Goal: Information Seeking & Learning: Check status

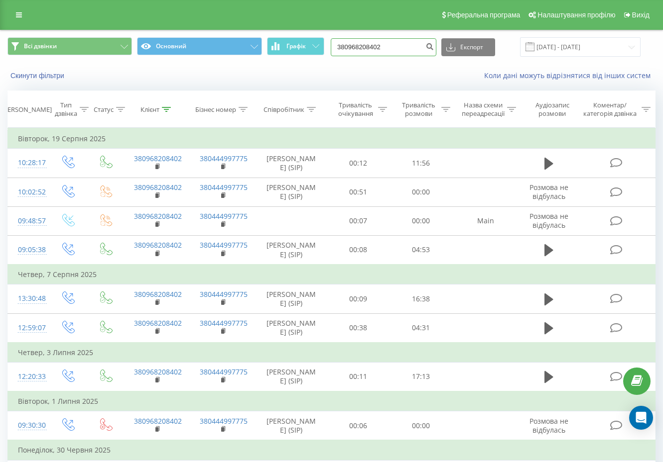
click at [410, 46] on input "380968208402" at bounding box center [384, 47] width 106 height 18
paste input "74190920"
type input "380974190920"
click at [433, 49] on button "submit" at bounding box center [429, 47] width 13 height 18
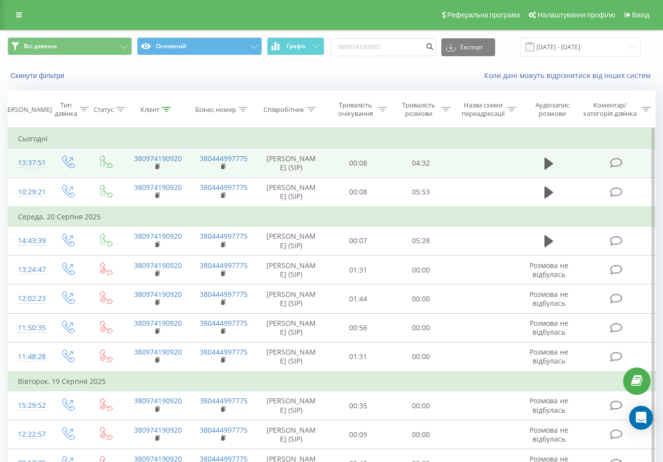
click at [549, 177] on td at bounding box center [548, 163] width 61 height 29
click at [554, 171] on button at bounding box center [548, 163] width 15 height 15
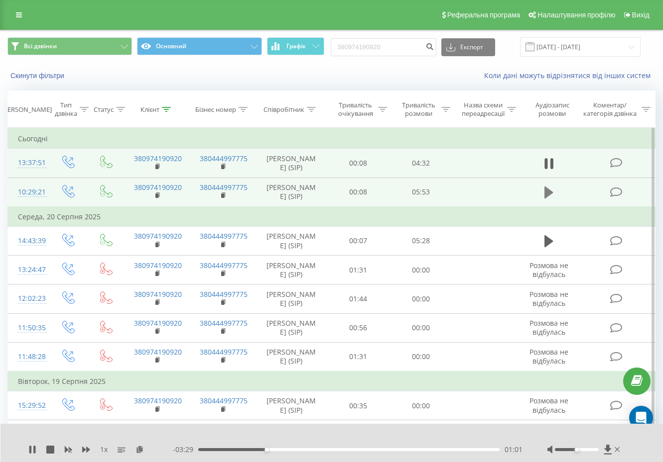
click at [552, 200] on icon at bounding box center [548, 193] width 9 height 14
click at [50, 449] on icon at bounding box center [50, 450] width 8 height 8
click at [412, 56] on div "380974190920 Експорт .csv .xls .xlsx 22.05.2025 - 22.08.2025" at bounding box center [486, 46] width 310 height 19
click at [434, 48] on icon "submit" at bounding box center [429, 45] width 8 height 6
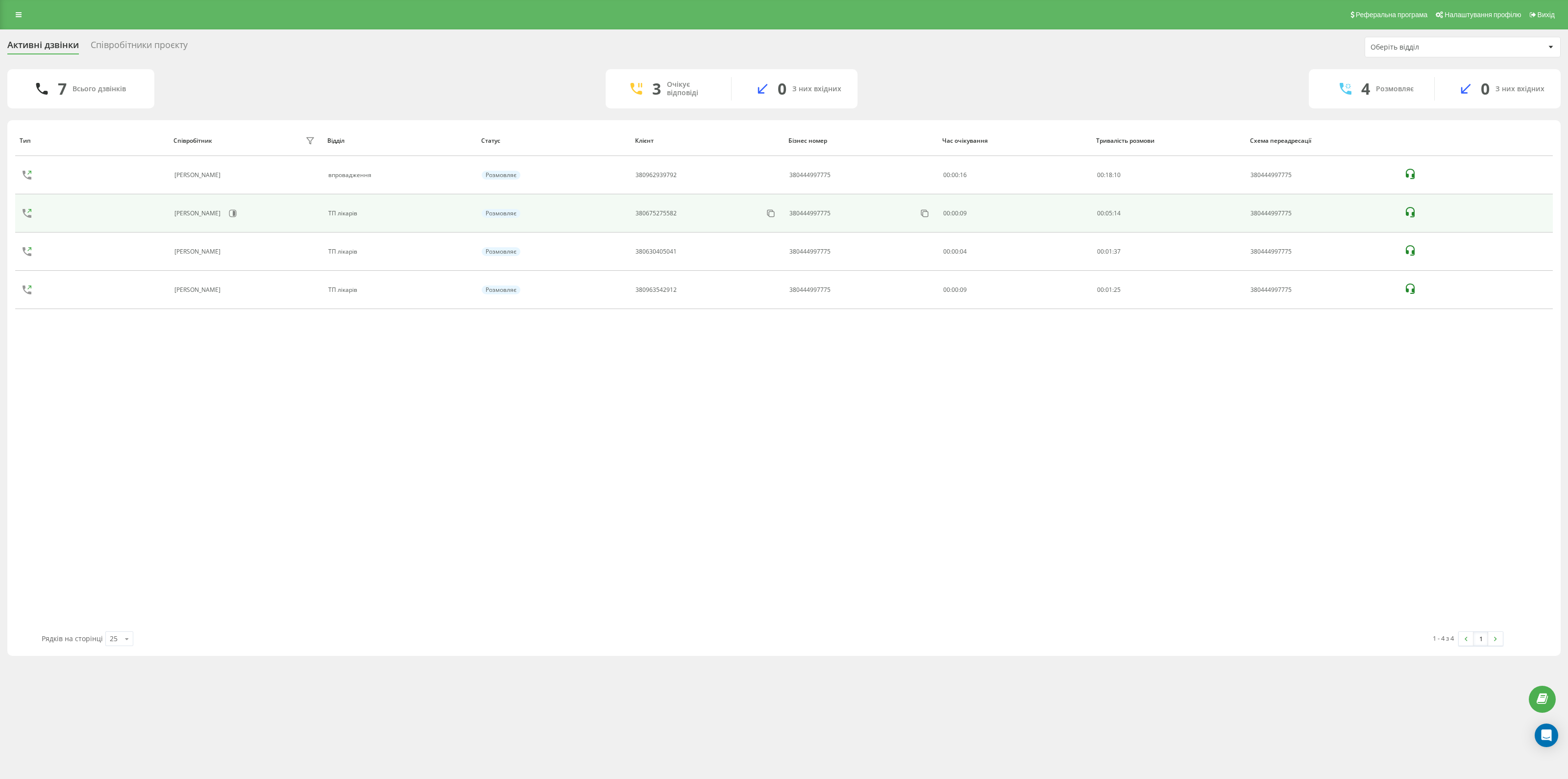
click at [1414, 216] on icon at bounding box center [1410, 212] width 9 height 10
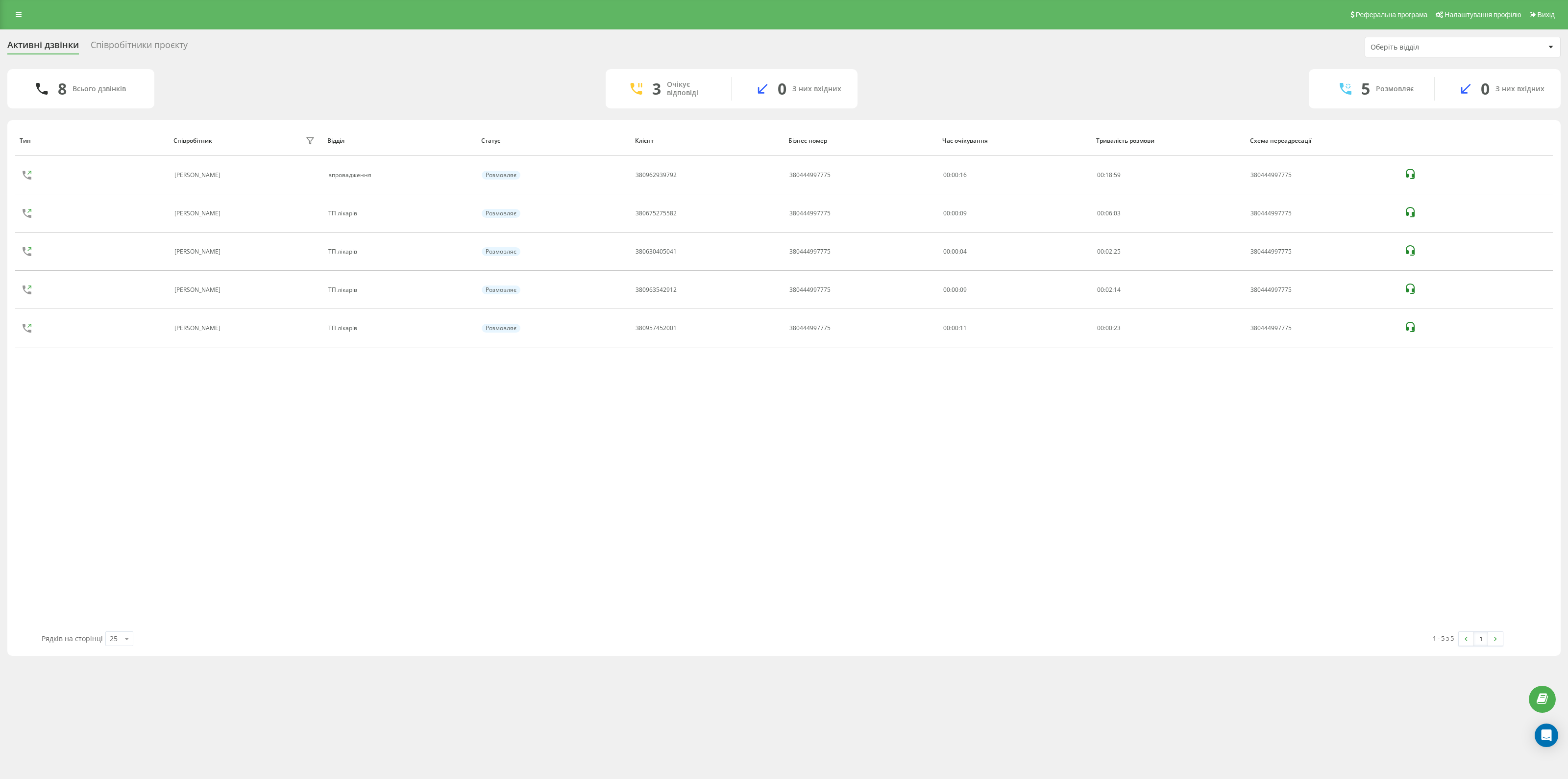
click at [346, 69] on div "8 Всього дзвінків 3 Очікує відповіді 0 З них вхідних 5 Розмовляє 0 З них вхідних" at bounding box center [784, 89] width 1553 height 39
click at [470, 457] on div "Тип Співробітник фільтру Відділ Статус Клієнт Бізнес номер Час очікування Трива…" at bounding box center [784, 378] width 1537 height 506
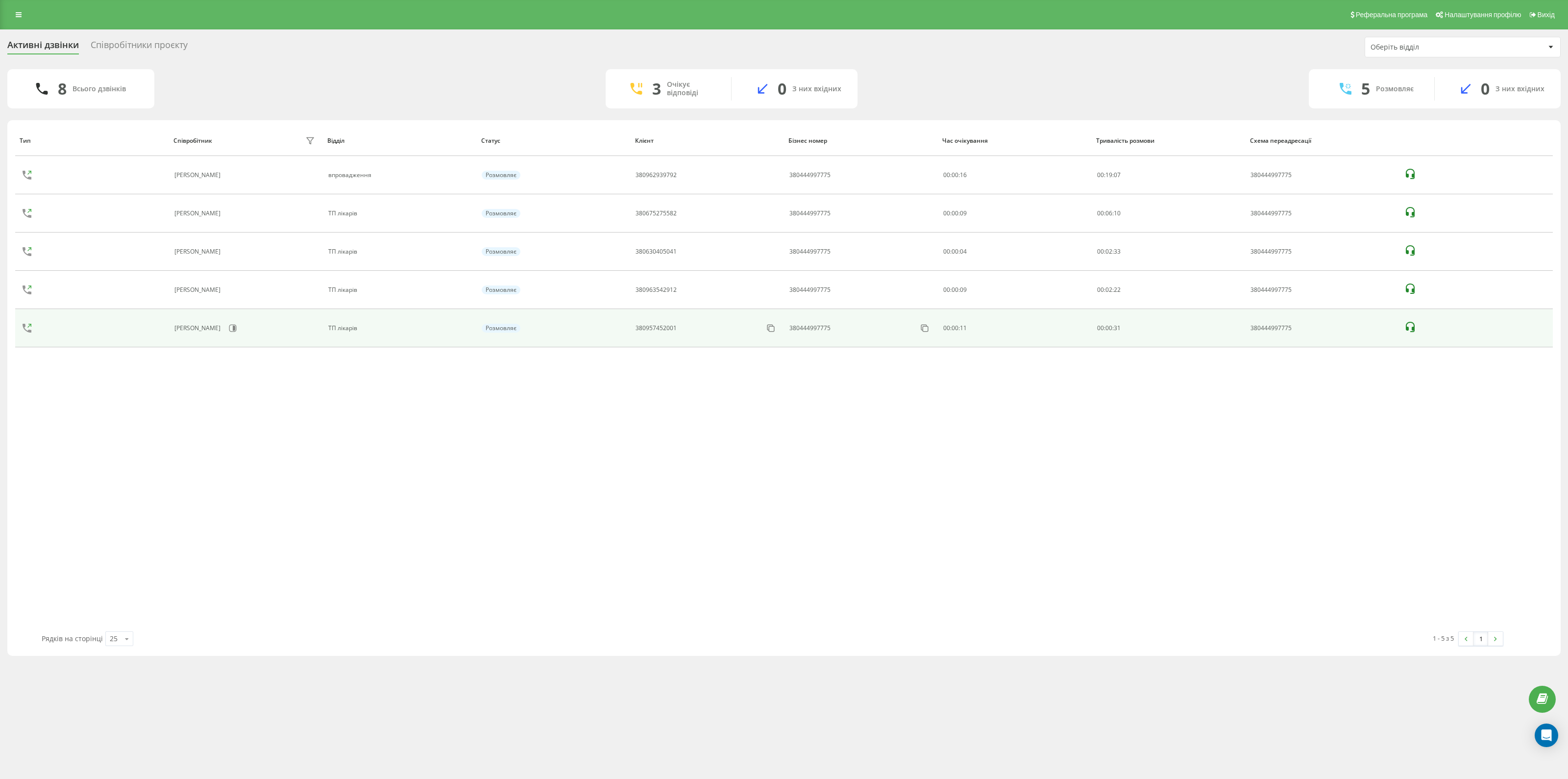
click at [1411, 332] on icon at bounding box center [1411, 327] width 12 height 12
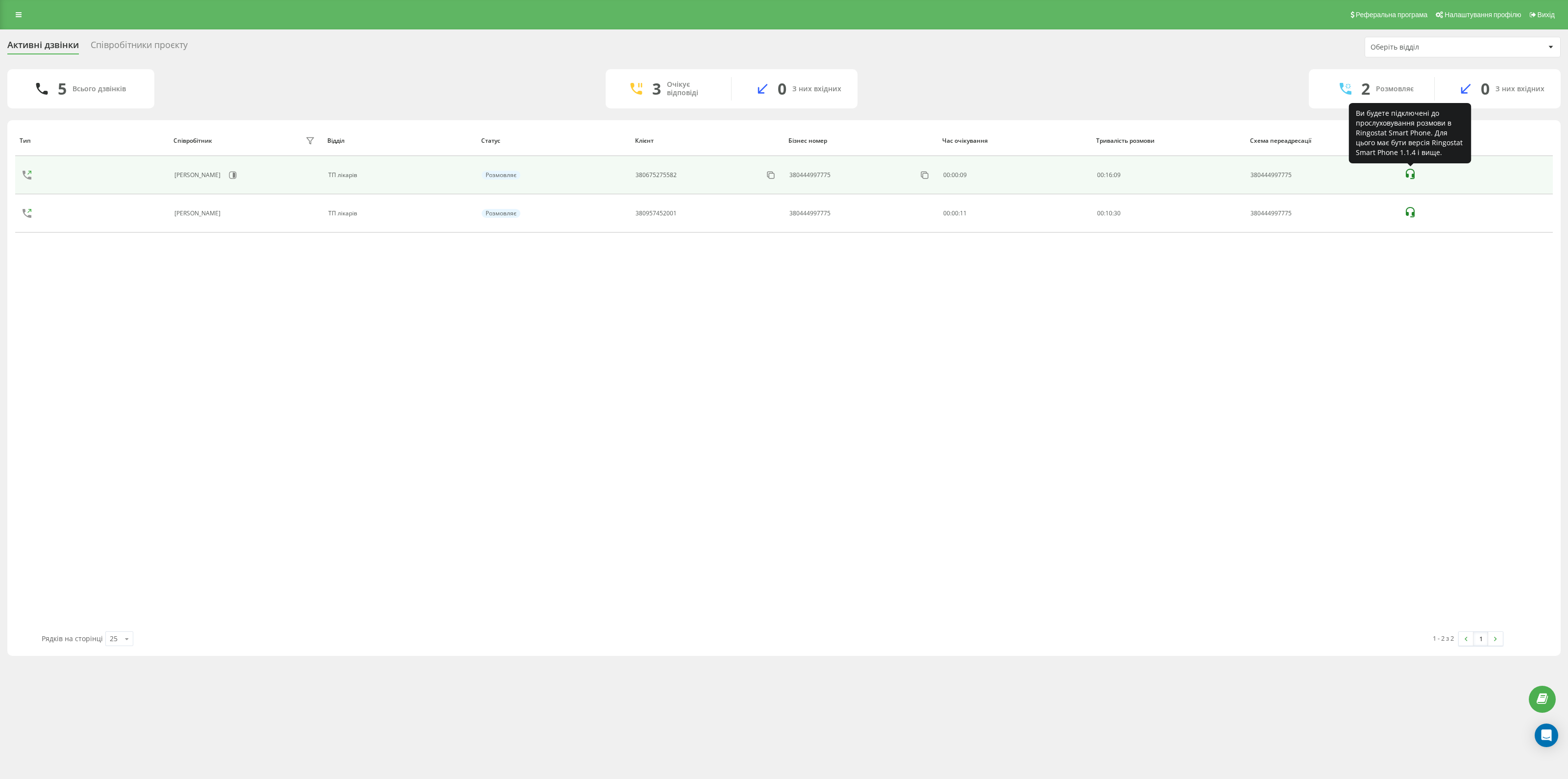
click at [1410, 173] on icon at bounding box center [1411, 174] width 12 height 12
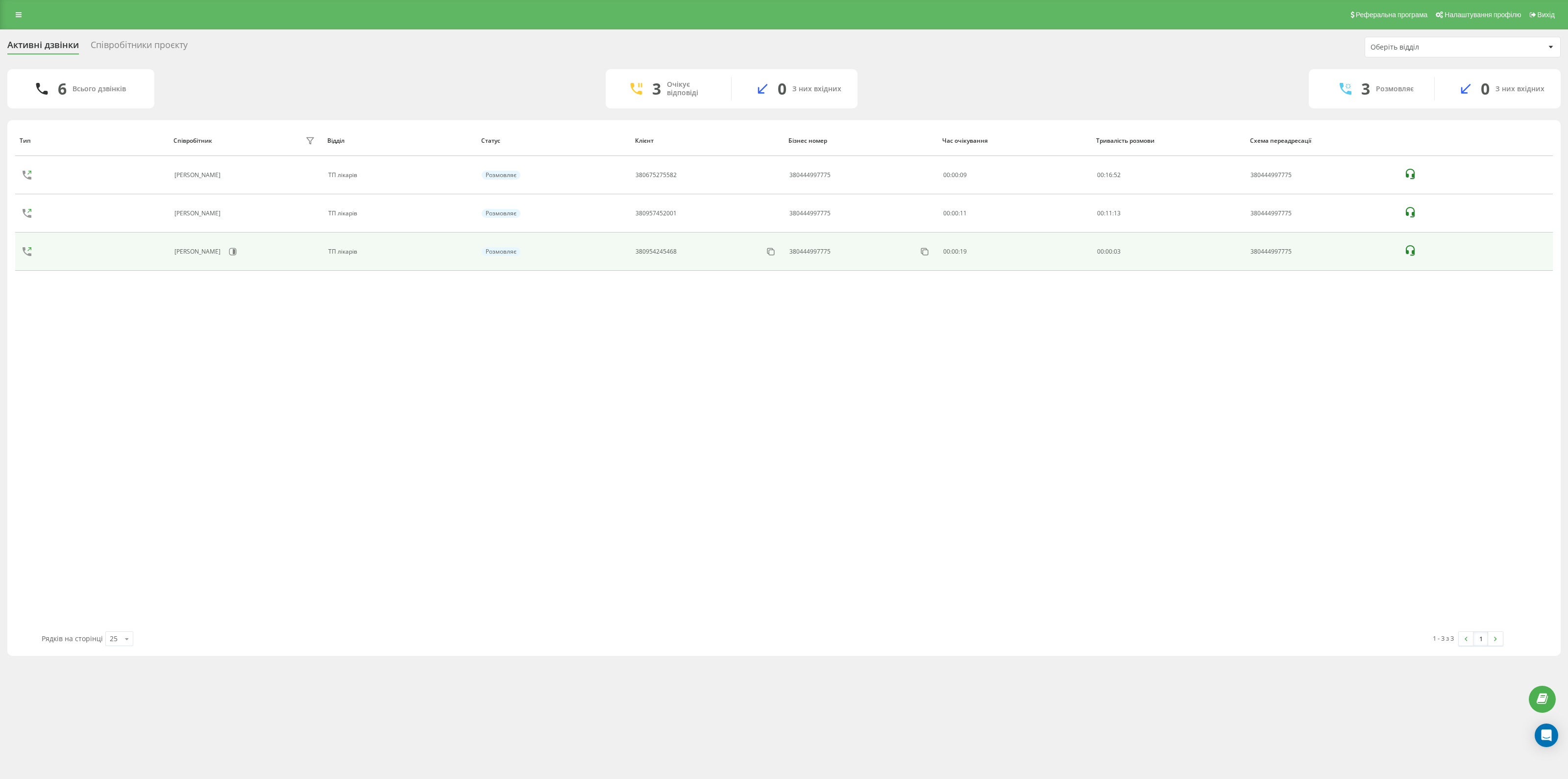
click at [1410, 255] on icon at bounding box center [1411, 250] width 12 height 12
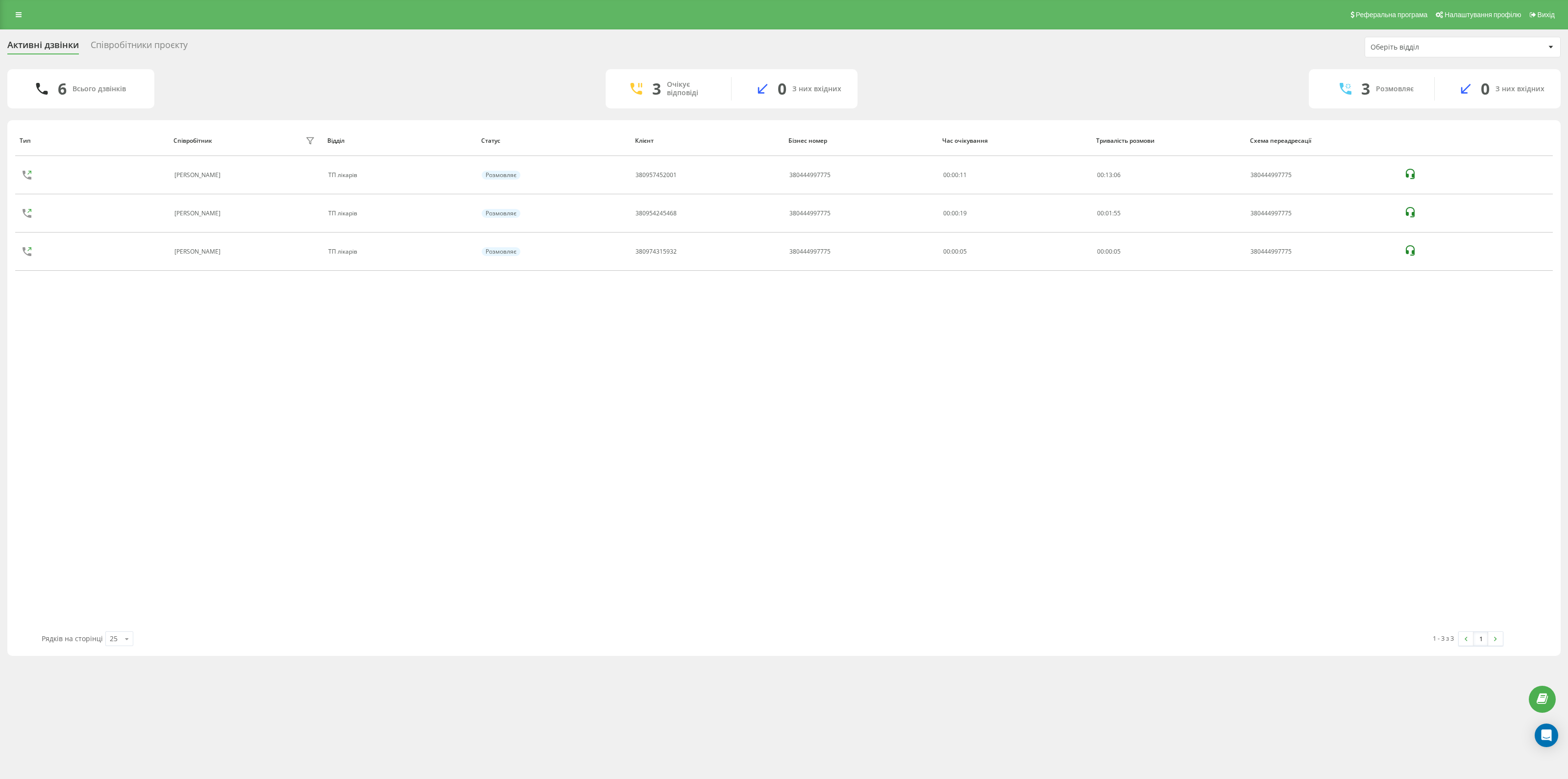
click at [162, 45] on div "Співробітники проєкту" at bounding box center [139, 46] width 97 height 15
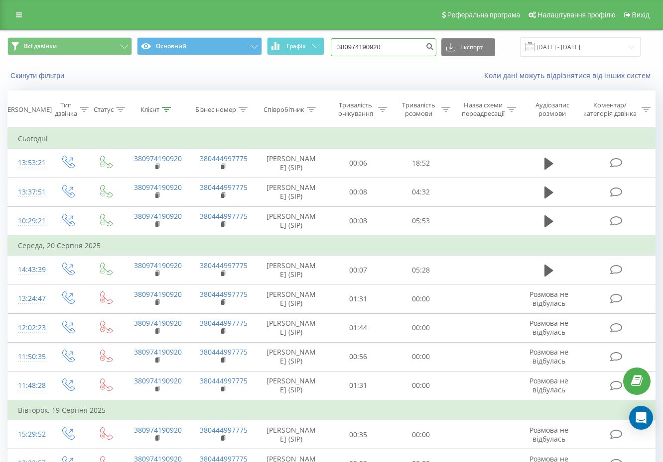
click at [401, 46] on input "380974190920" at bounding box center [384, 47] width 106 height 18
paste input "504183851"
type input "380504183851"
click at [435, 49] on button "submit" at bounding box center [429, 47] width 13 height 18
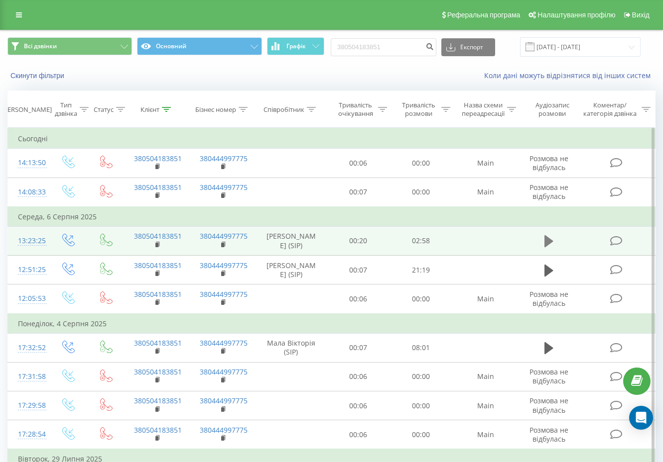
click at [553, 238] on button at bounding box center [548, 241] width 15 height 15
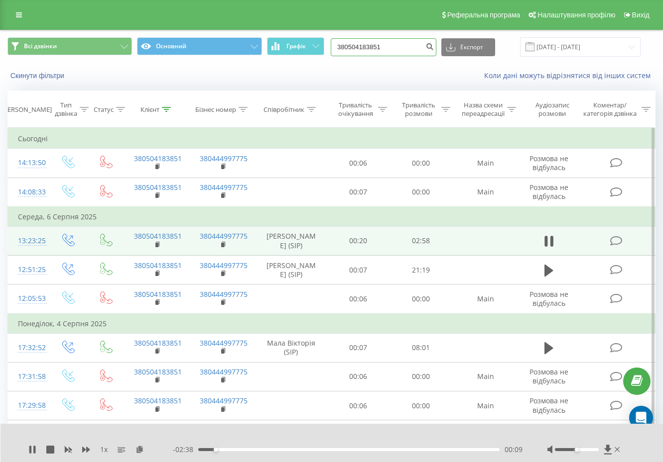
click at [391, 51] on input "380504183851" at bounding box center [384, 47] width 106 height 18
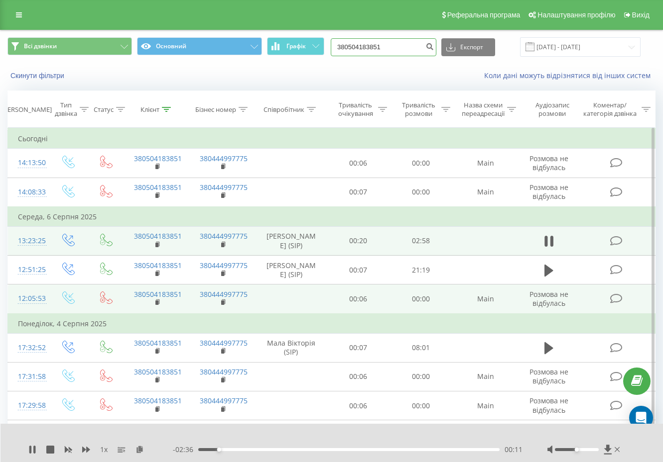
paste input "844288"
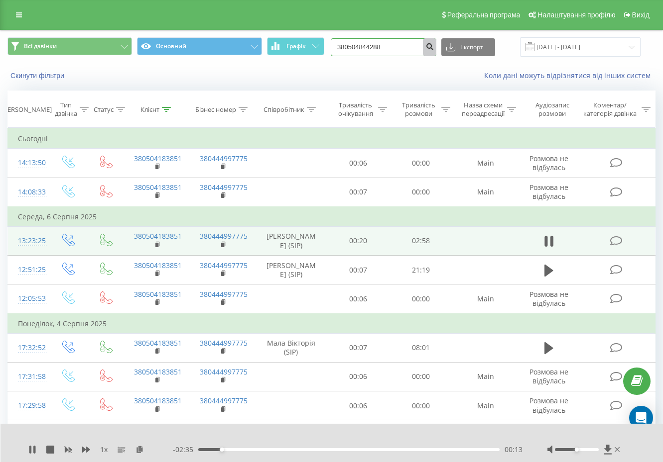
type input "380504844288"
click at [435, 49] on button "submit" at bounding box center [429, 47] width 13 height 18
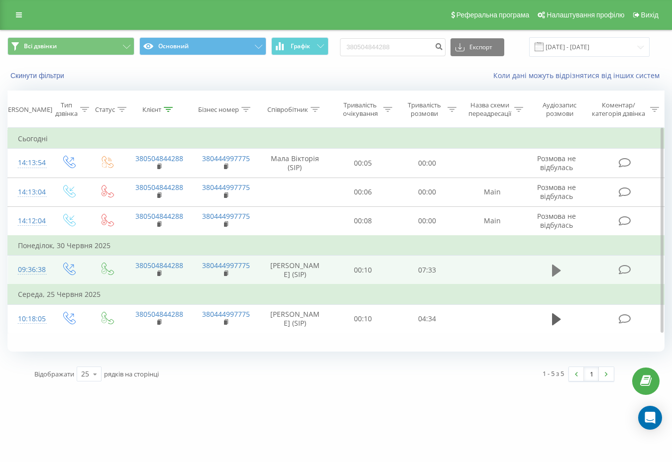
click at [558, 270] on icon at bounding box center [556, 270] width 9 height 12
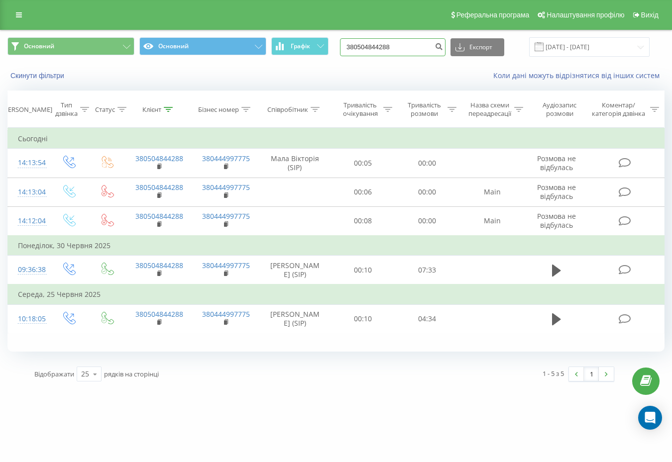
click at [405, 46] on input "380504844288" at bounding box center [393, 47] width 106 height 18
paste input "974190920"
type input "380974190920"
click at [443, 48] on icon "submit" at bounding box center [439, 45] width 8 height 6
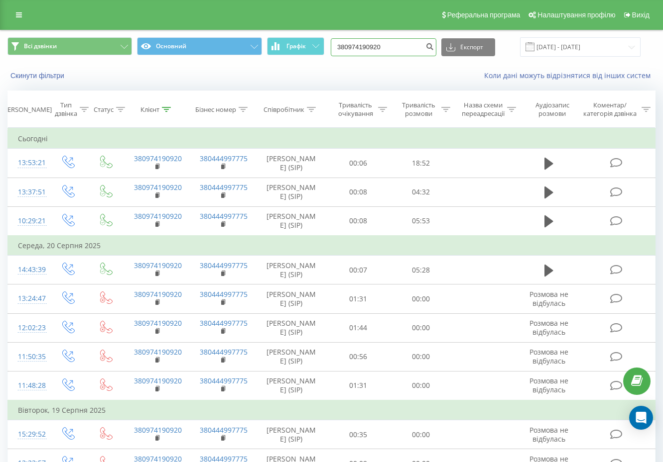
click at [386, 46] on input "380974190920" at bounding box center [384, 47] width 106 height 18
paste input "504183851"
type input "380504183851"
click at [435, 49] on button "submit" at bounding box center [429, 47] width 13 height 18
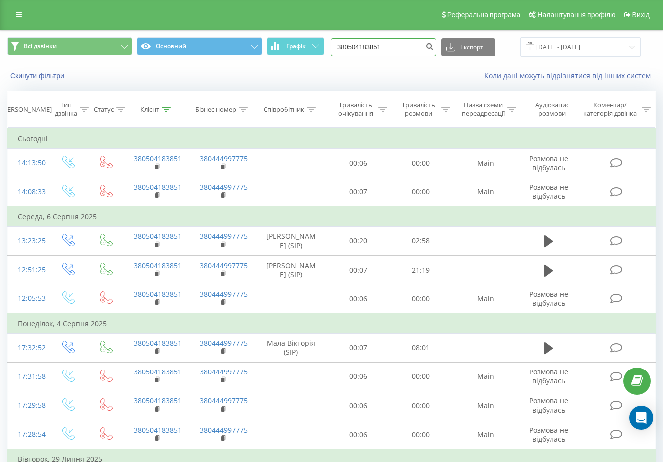
click at [417, 51] on input "380504183851" at bounding box center [384, 47] width 106 height 18
click at [416, 51] on input "380504183851" at bounding box center [384, 47] width 106 height 18
paste input "95745200"
type input "380957452001"
click at [434, 47] on icon "submit" at bounding box center [429, 45] width 8 height 6
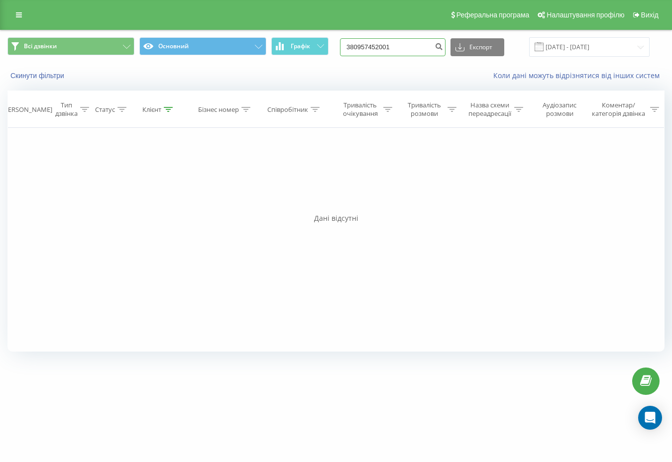
click at [431, 54] on input "380957452001" at bounding box center [393, 47] width 106 height 18
click at [427, 53] on input "380957452001" at bounding box center [393, 47] width 106 height 18
click at [413, 49] on input "380957452001" at bounding box center [393, 47] width 106 height 18
click at [413, 47] on input "380957452001" at bounding box center [393, 47] width 106 height 18
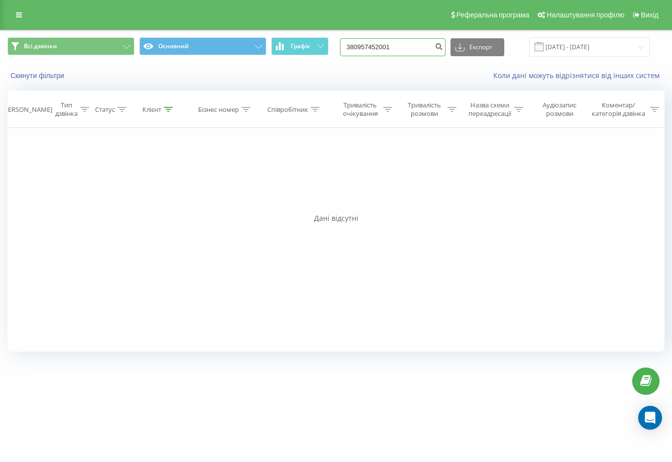
paste input "[PHONE_NUMBER]"
type input "[PHONE_NUMBER]"
click at [443, 46] on icon "submit" at bounding box center [439, 45] width 8 height 6
click at [411, 52] on input "[PHONE_NUMBER]" at bounding box center [393, 47] width 106 height 18
type input "380997571579"
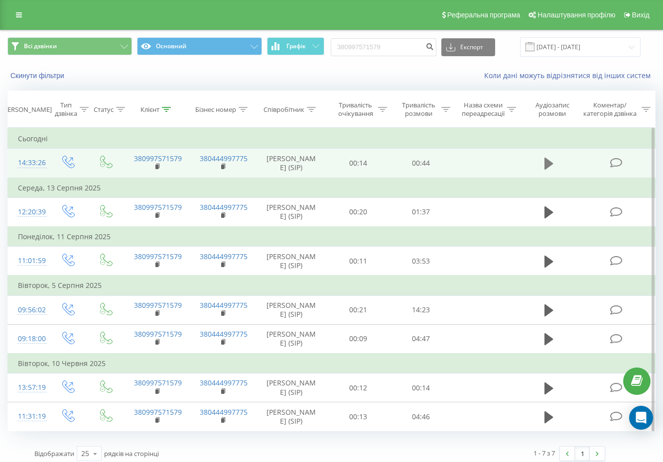
click at [547, 166] on icon at bounding box center [548, 164] width 9 height 12
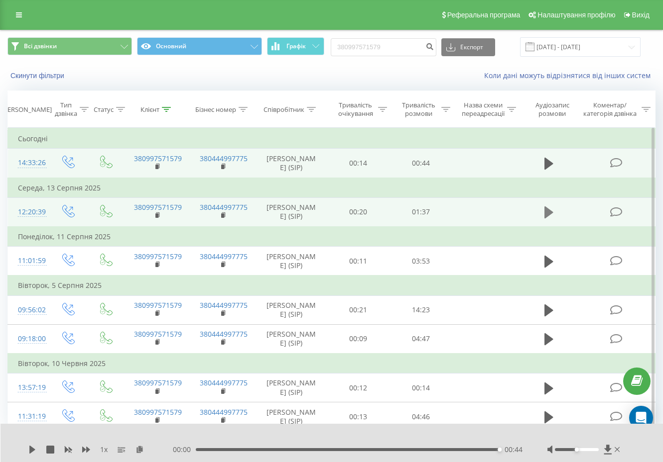
click at [552, 220] on icon at bounding box center [548, 213] width 9 height 14
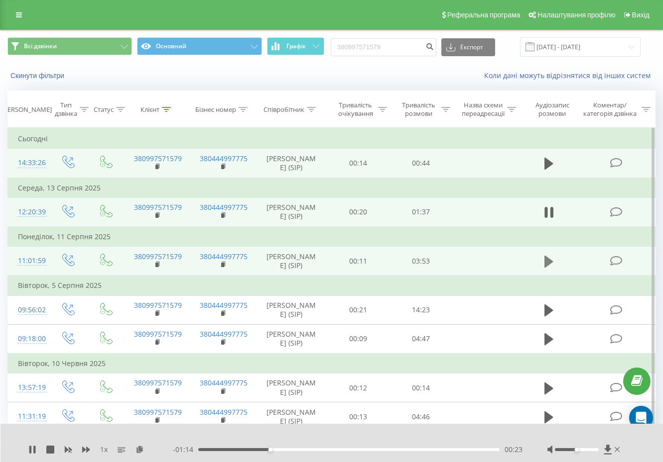
click at [551, 269] on icon at bounding box center [548, 262] width 9 height 14
click at [434, 43] on icon "submit" at bounding box center [429, 45] width 8 height 6
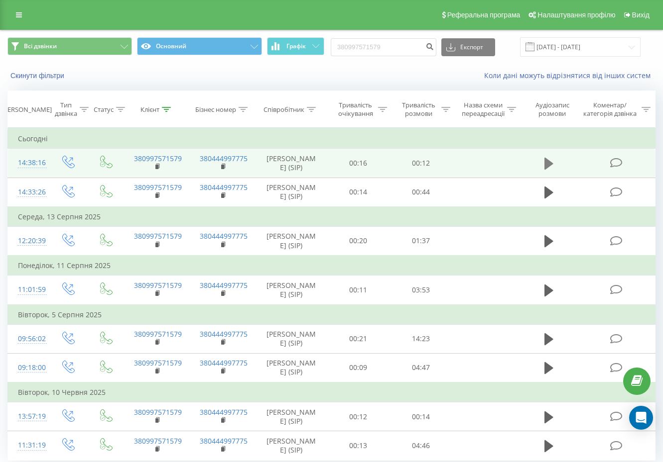
click at [548, 163] on icon at bounding box center [548, 164] width 9 height 14
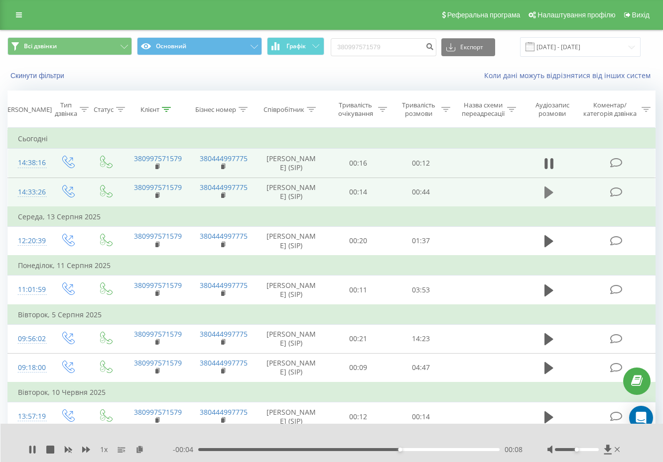
click at [548, 199] on icon at bounding box center [548, 193] width 9 height 12
click at [406, 42] on input "380997571579" at bounding box center [384, 47] width 106 height 18
paste input "54245468"
type input "380954245468"
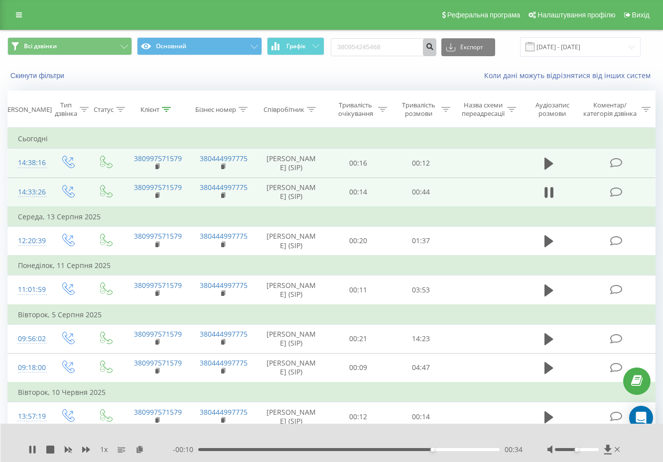
click at [434, 48] on icon "submit" at bounding box center [429, 45] width 8 height 6
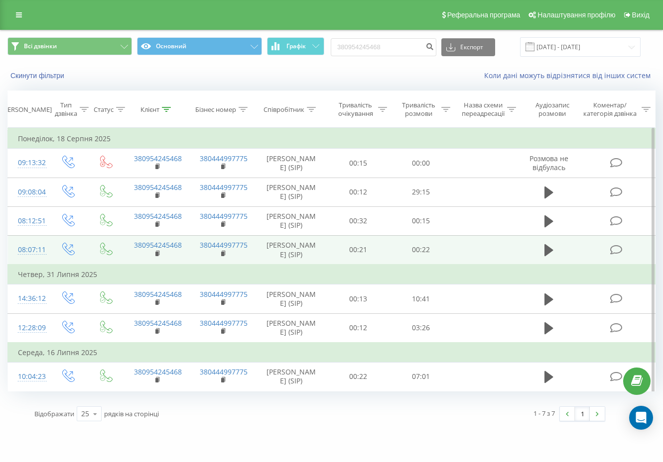
scroll to position [15, 0]
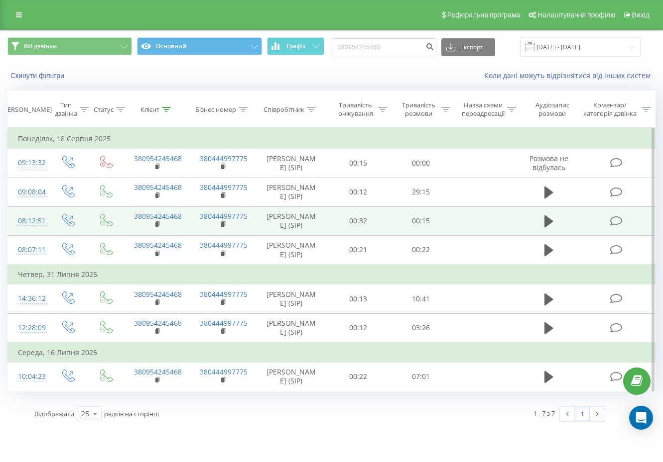
click at [542, 207] on td at bounding box center [548, 221] width 61 height 29
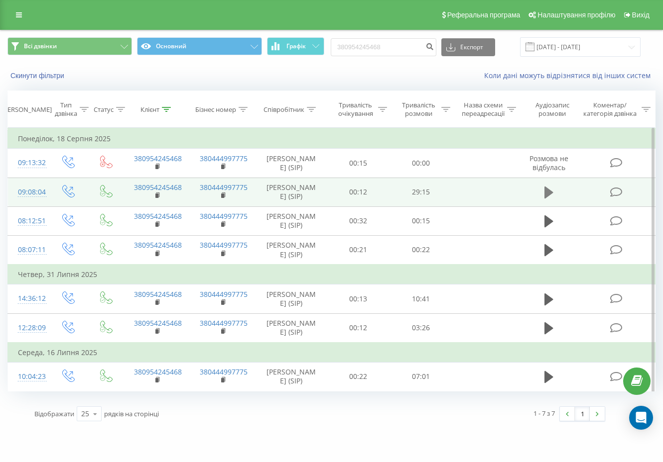
click at [544, 187] on icon at bounding box center [548, 193] width 9 height 12
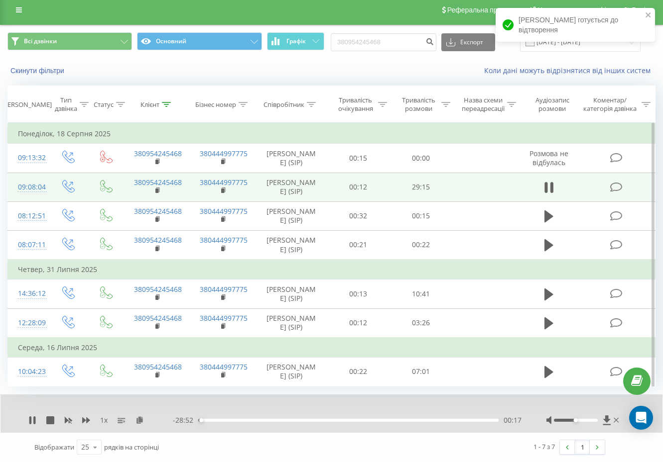
scroll to position [0, 0]
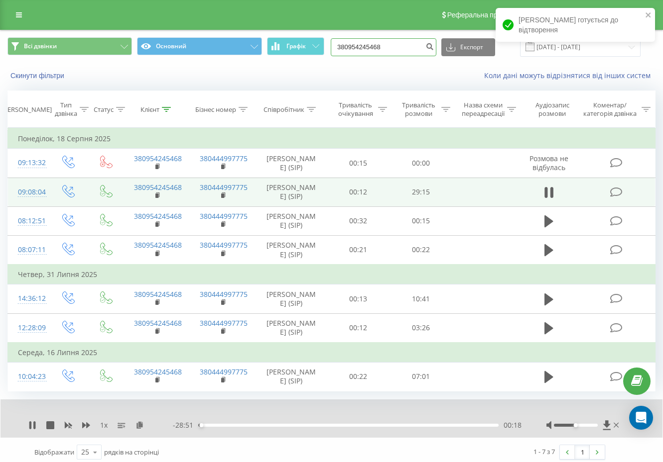
click at [415, 47] on input "380954245468" at bounding box center [384, 47] width 106 height 18
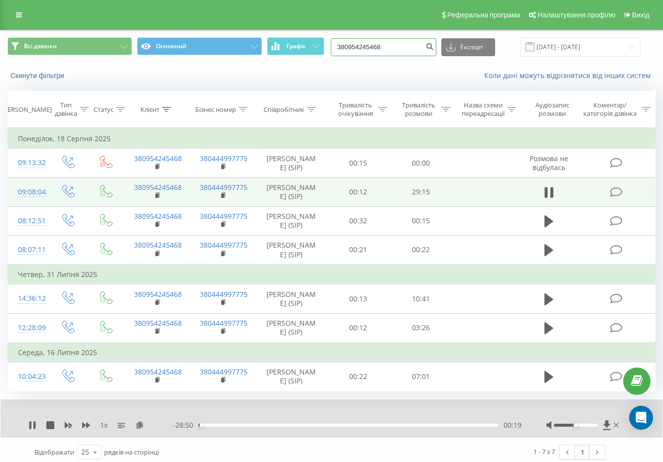
paste input "74315932"
type input "380974315932"
click at [436, 44] on button "submit" at bounding box center [429, 47] width 13 height 18
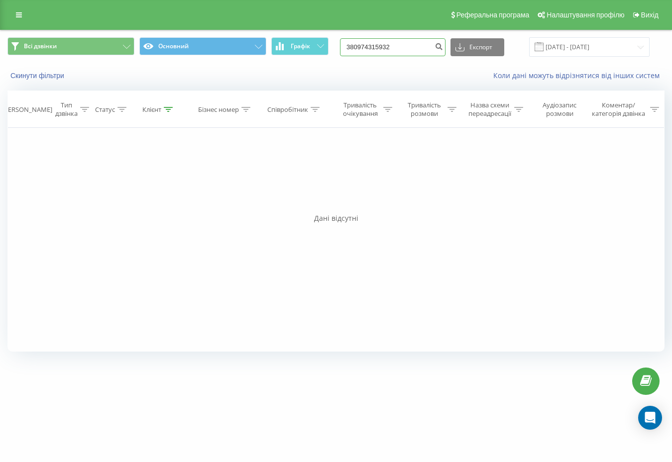
click at [420, 50] on input "380974315932" at bounding box center [393, 47] width 106 height 18
paste input "674197229"
type input "380674197229"
click at [443, 48] on icon "submit" at bounding box center [439, 45] width 8 height 6
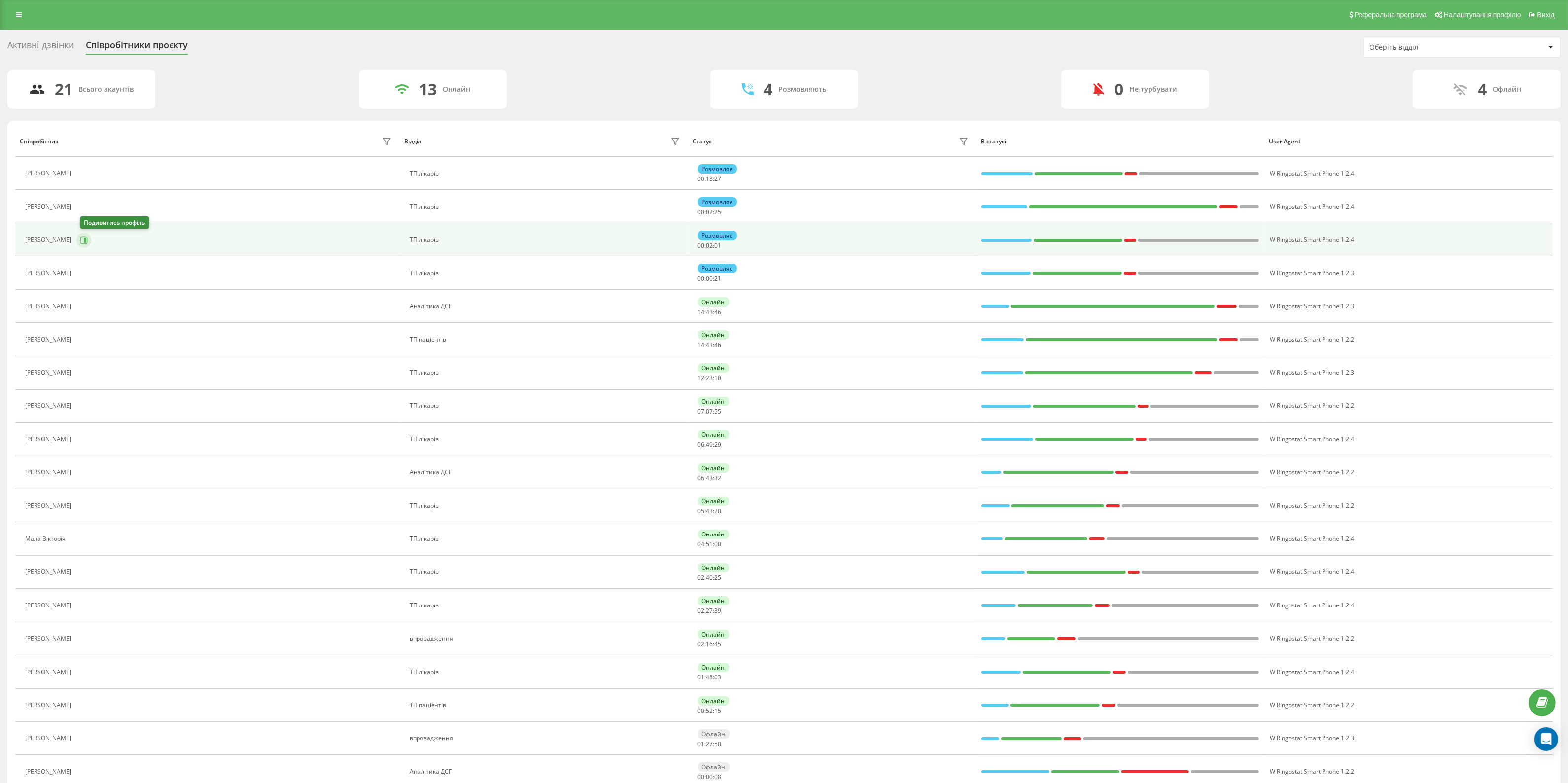
click at [88, 237] on icon at bounding box center [84, 240] width 8 height 8
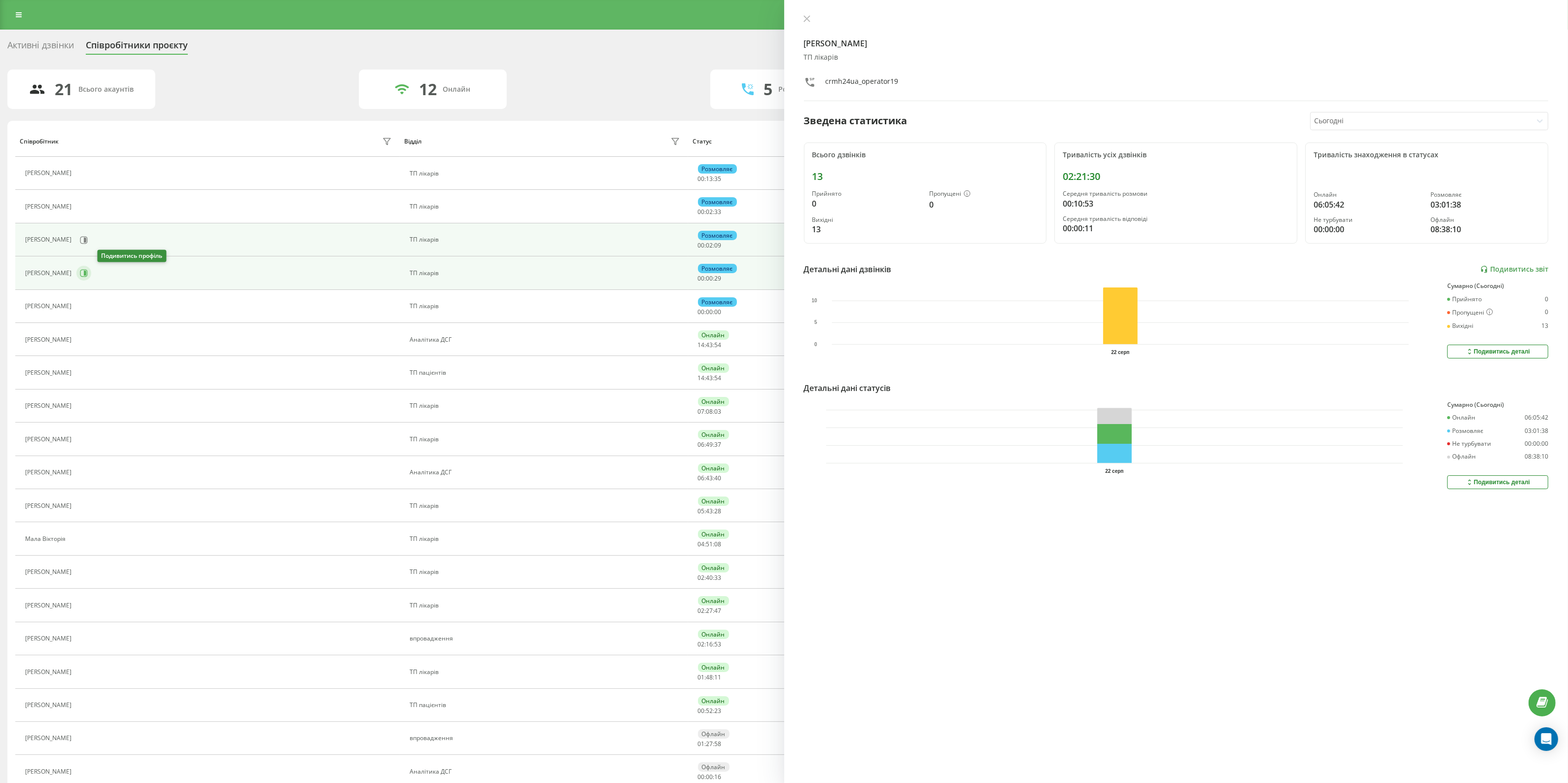
click at [88, 274] on icon at bounding box center [84, 273] width 8 height 8
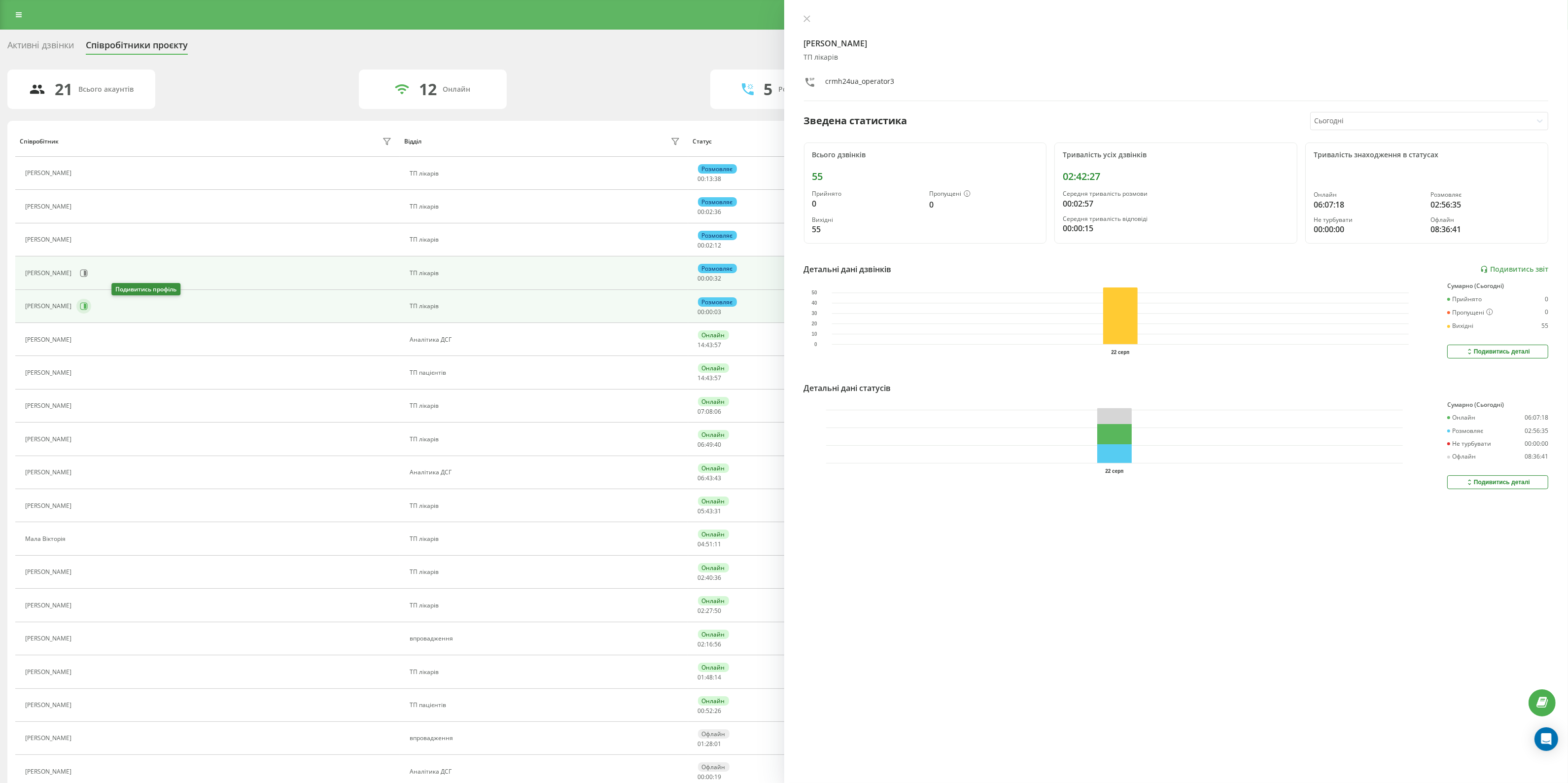
click at [88, 306] on icon at bounding box center [84, 306] width 8 height 8
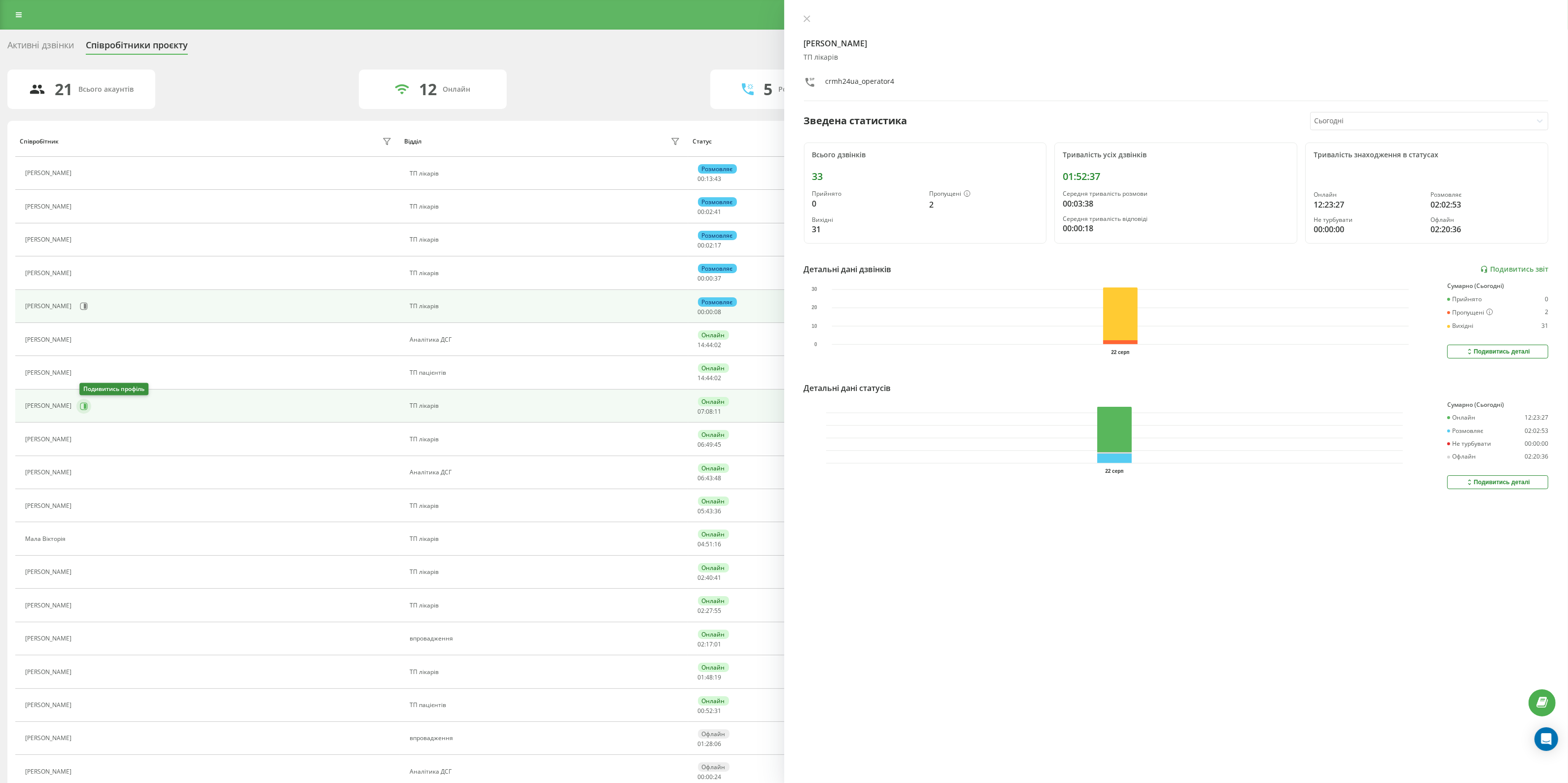
click at [82, 410] on button at bounding box center [83, 406] width 15 height 15
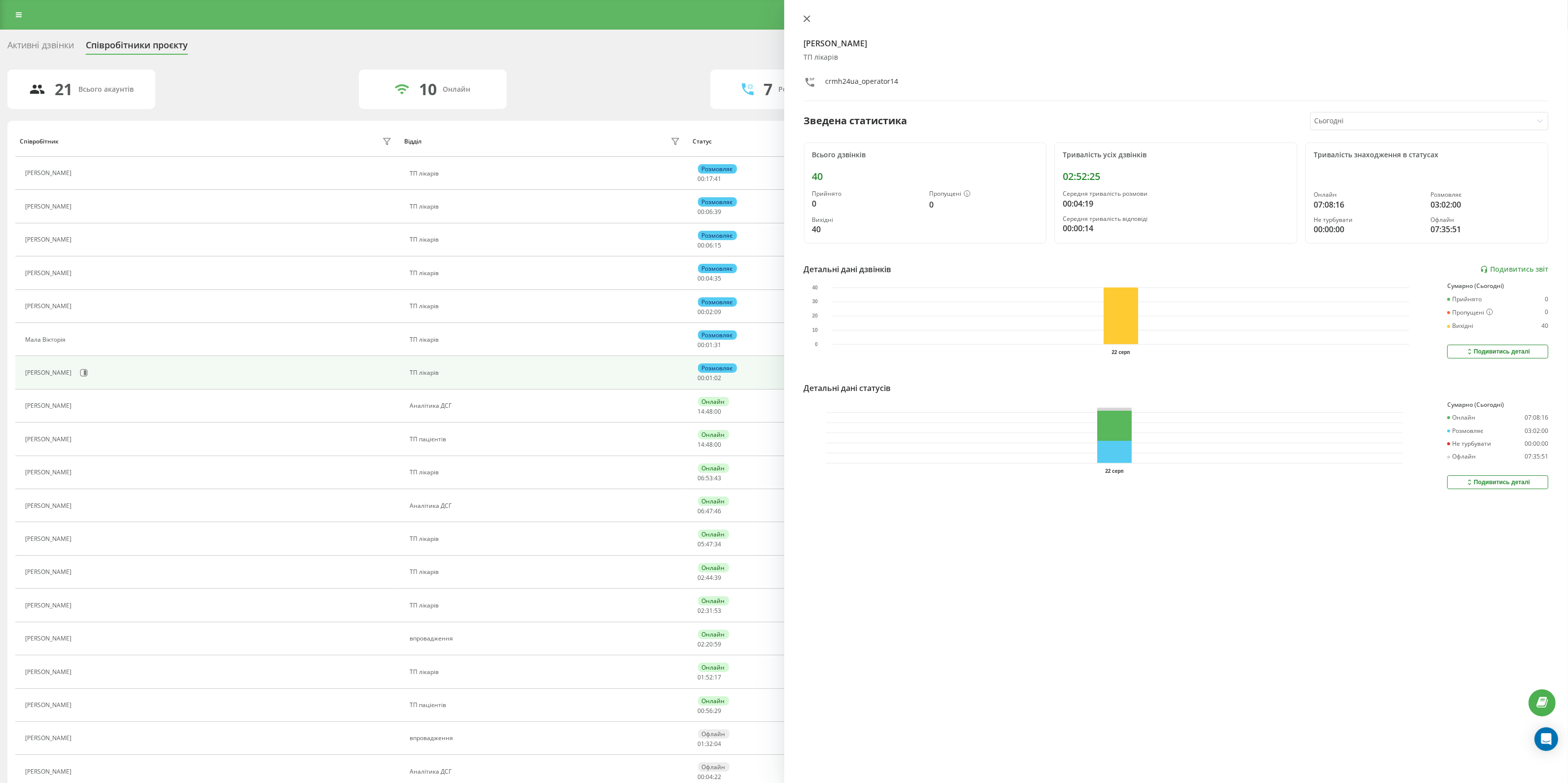
click at [807, 15] on icon at bounding box center [806, 18] width 7 height 7
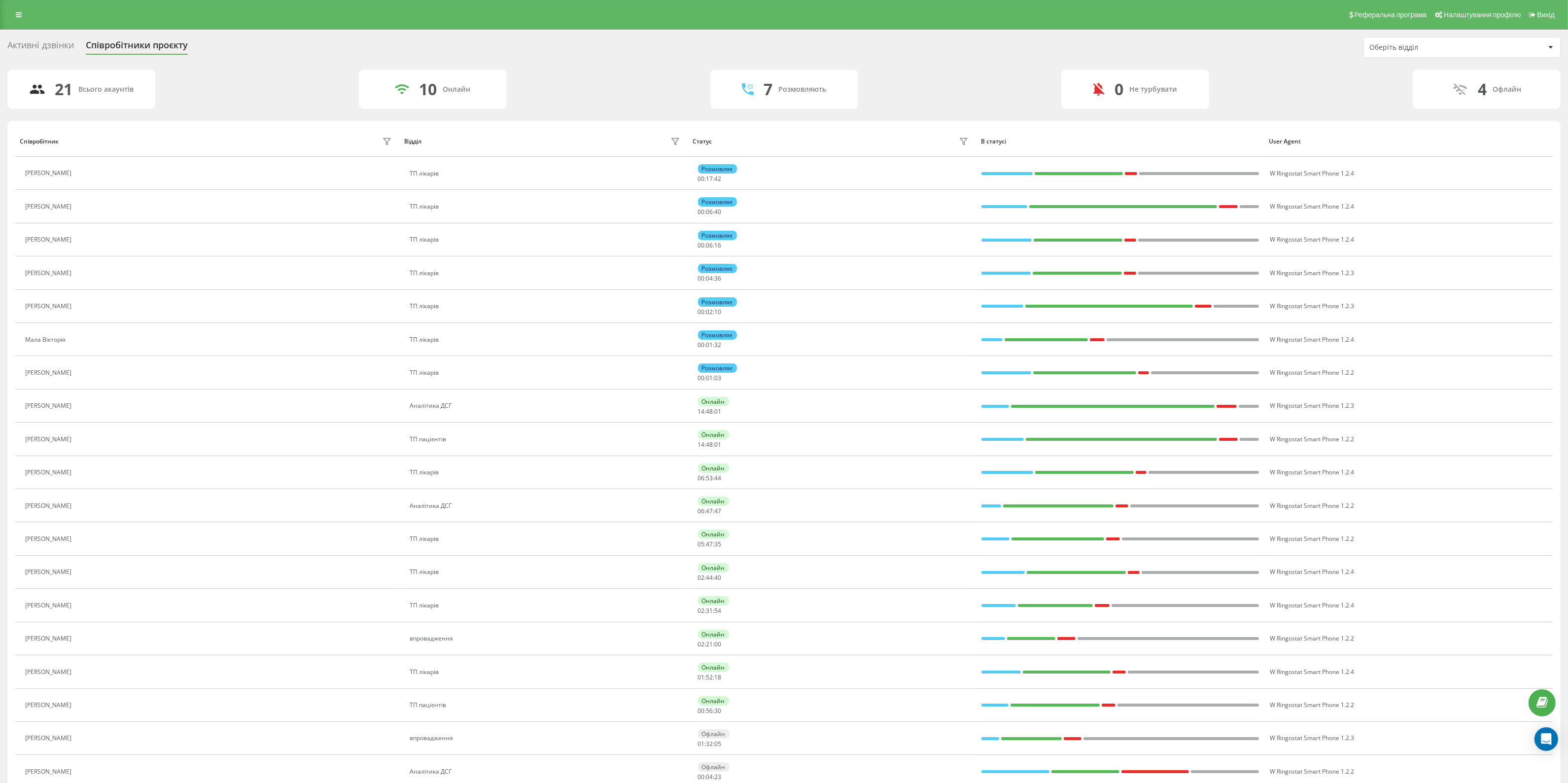
click at [37, 45] on div "Активні дзвінки" at bounding box center [40, 47] width 66 height 15
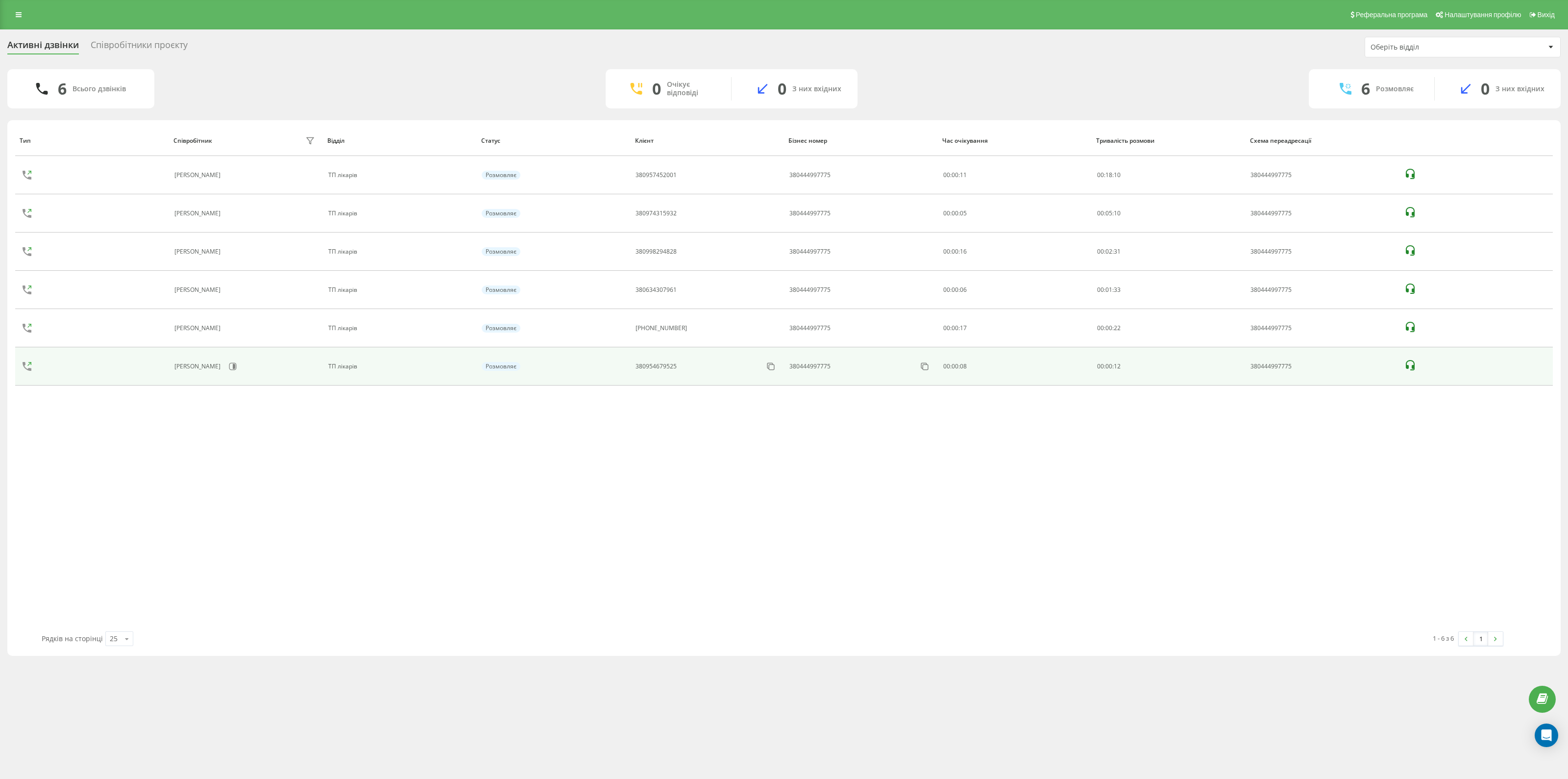
click at [1411, 364] on icon at bounding box center [1411, 365] width 12 height 12
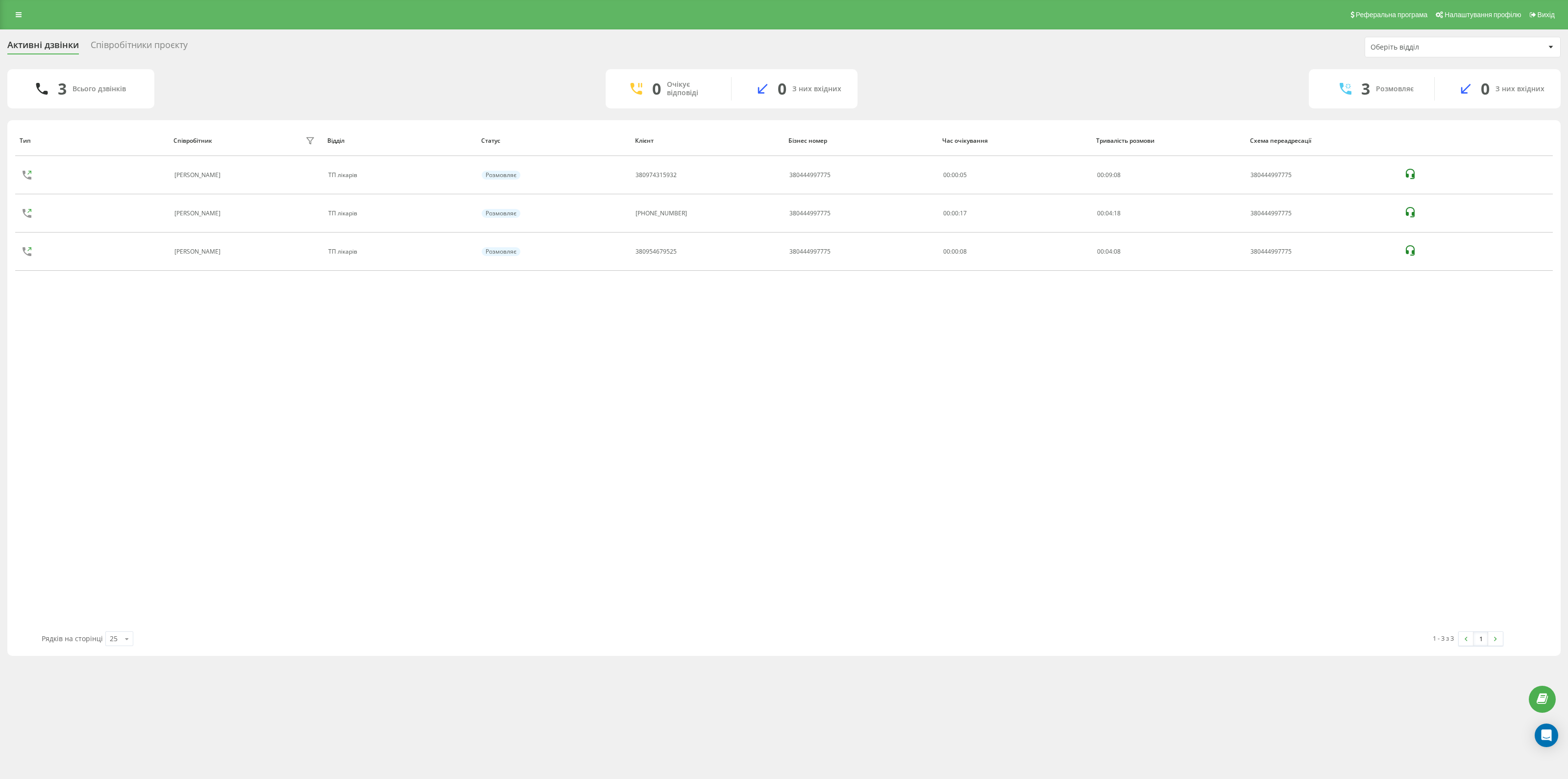
click at [1412, 483] on div "Тип Співробітник фільтру Відділ Статус Клієнт Бізнес номер Час очікування Трива…" at bounding box center [784, 378] width 1537 height 506
